Goal: Navigation & Orientation: Go to known website

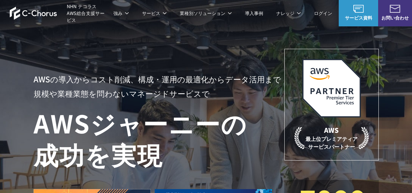
click at [92, 129] on h1 "AWS ジャーニーの 成功を実現" at bounding box center [159, 138] width 251 height 63
click at [77, 4] on span "NHN テコラス AWS総合支援サービス" at bounding box center [87, 13] width 40 height 21
